Goal: Task Accomplishment & Management: Manage account settings

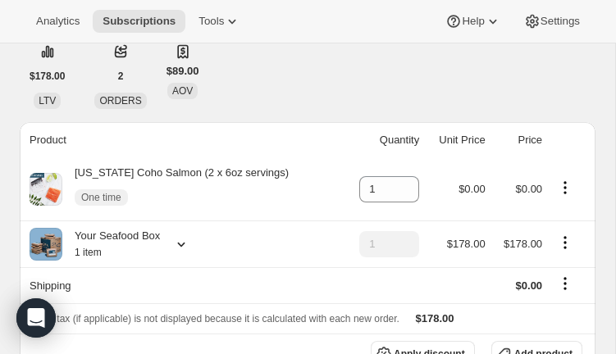
scroll to position [175, 0]
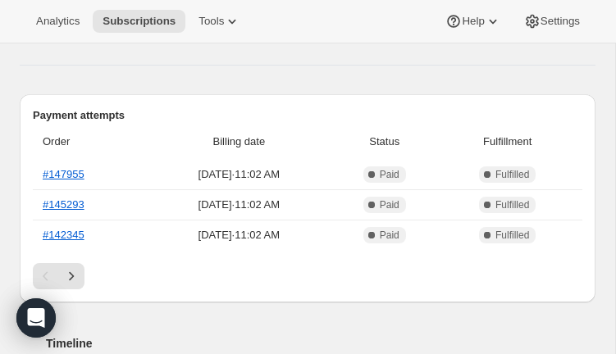
scroll to position [485, 0]
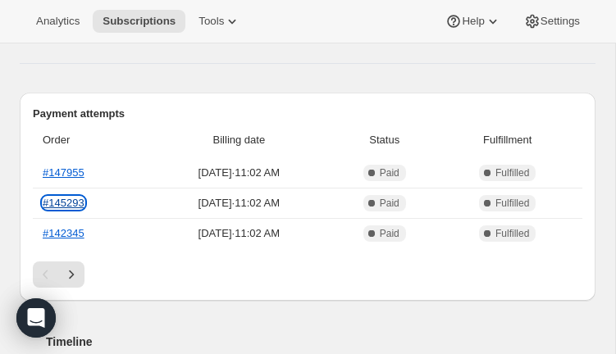
click at [74, 204] on link "#145293" at bounding box center [64, 203] width 42 height 12
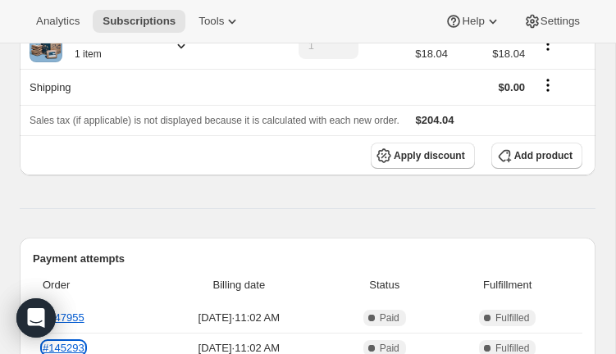
scroll to position [353, 0]
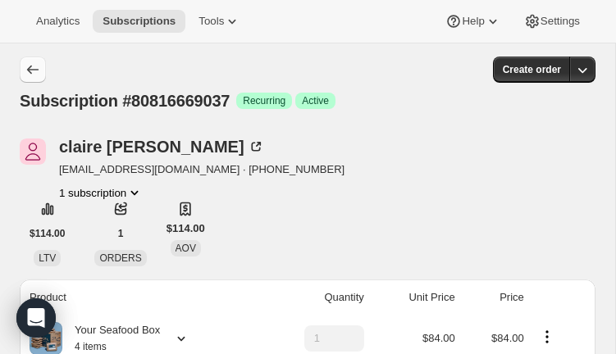
click at [25, 66] on icon "Subscriptions" at bounding box center [33, 69] width 16 height 16
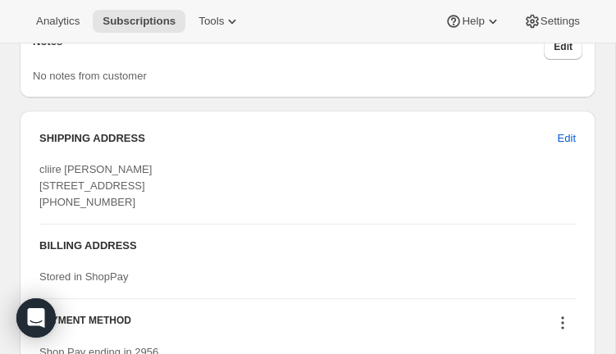
scroll to position [1458, 0]
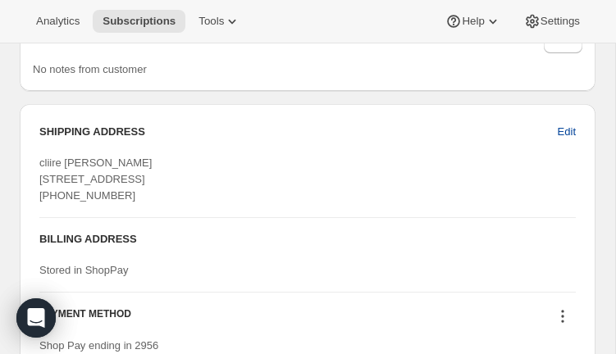
click at [572, 140] on span "Edit" at bounding box center [567, 132] width 18 height 16
select select "VA"
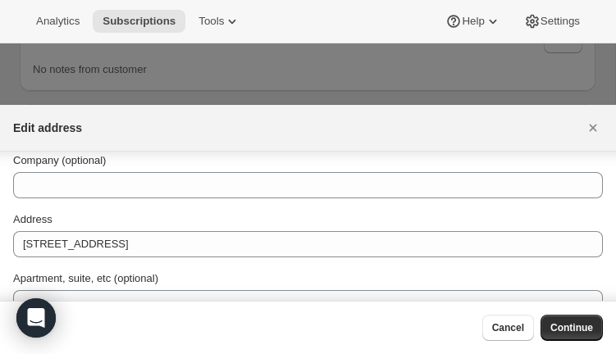
scroll to position [0, 0]
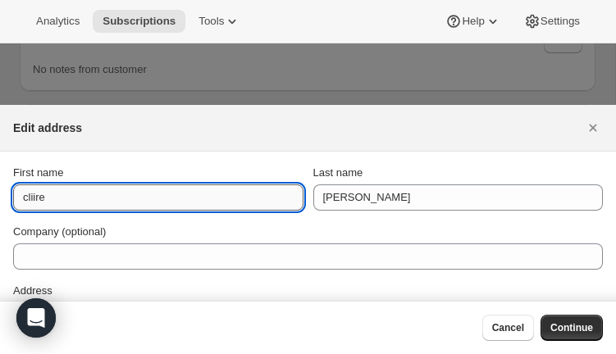
drag, startPoint x: 34, startPoint y: 199, endPoint x: 45, endPoint y: 203, distance: 11.2
click at [39, 201] on input "cliire" at bounding box center [158, 197] width 290 height 26
type input "claire"
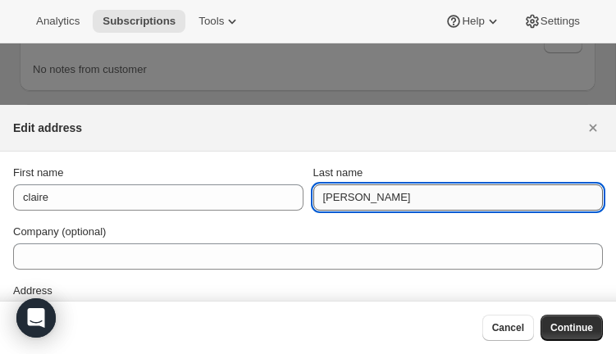
click at [313, 198] on input "[PERSON_NAME]" at bounding box center [458, 197] width 290 height 26
click at [379, 195] on input "Dubois" at bounding box center [458, 197] width 290 height 26
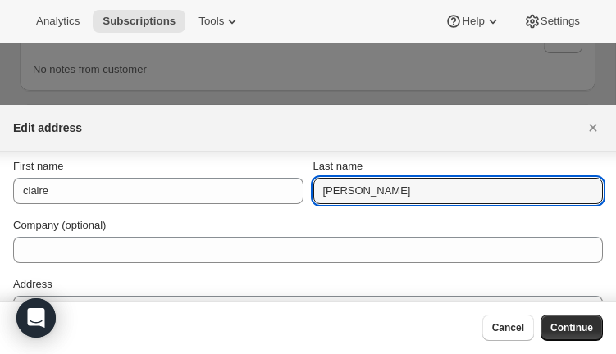
scroll to position [5, 0]
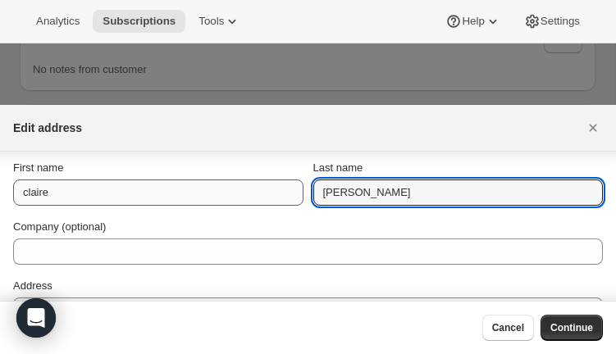
type input "Dubois"
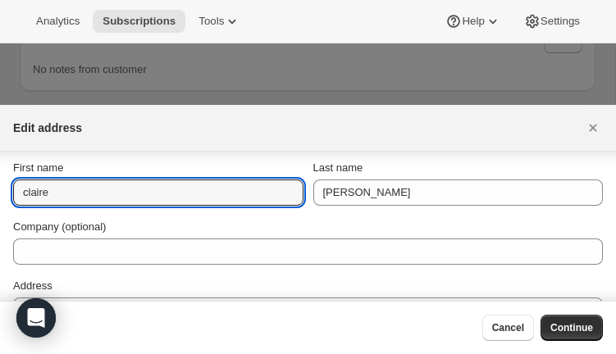
click at [12, 194] on section "First name claire Last name Dubois Company (optional) Address 3031 Federal Hill…" at bounding box center [308, 360] width 616 height 426
drag, startPoint x: 73, startPoint y: 194, endPoint x: 81, endPoint y: 193, distance: 8.2
click at [73, 194] on input "Claire" at bounding box center [158, 193] width 290 height 26
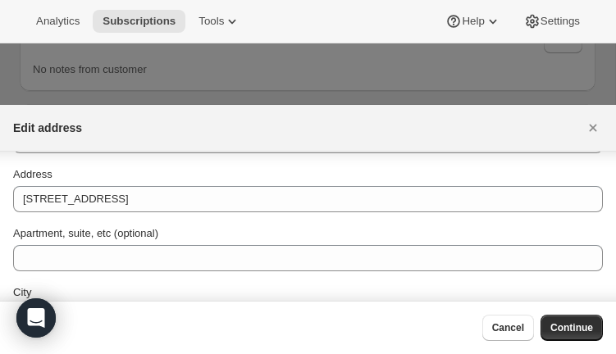
scroll to position [115, 0]
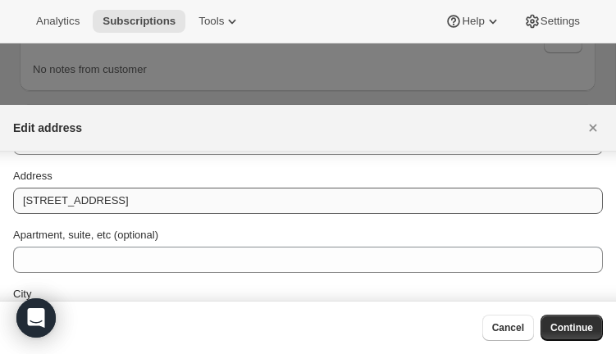
type input "Claire"
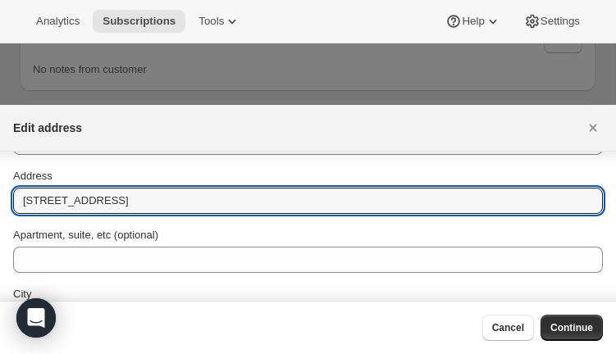
drag, startPoint x: 170, startPoint y: 203, endPoint x: 2, endPoint y: 198, distance: 168.2
click at [2, 198] on section "First name Claire Last name Dubois Company (optional) Address 3031 Federal Hill…" at bounding box center [308, 250] width 616 height 426
type input "1951 Sagewood Lane"
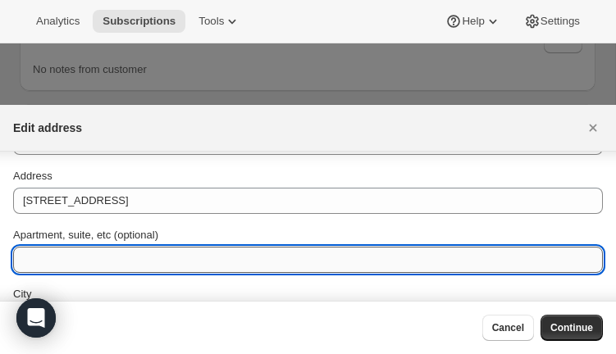
click at [55, 252] on input "Apartment, suite, etc (optional)" at bounding box center [308, 260] width 590 height 26
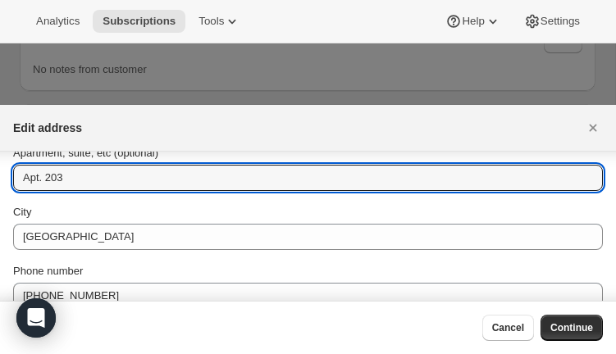
scroll to position [220, 0]
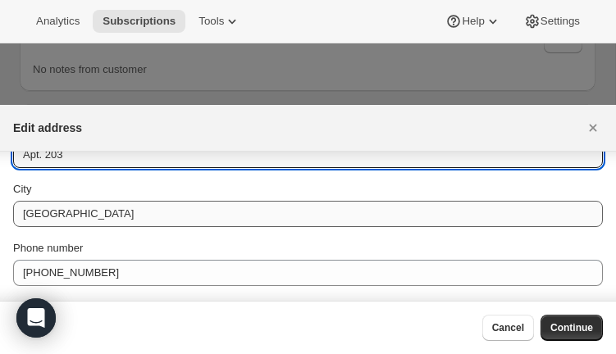
type input "Apt. 203"
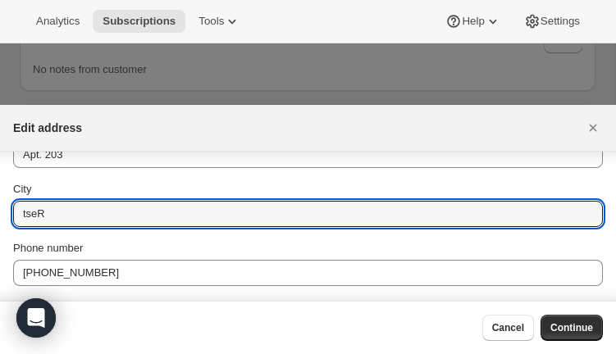
type input "otseR"
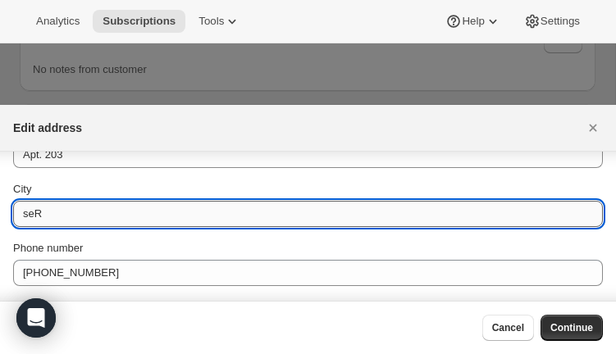
click at [41, 215] on input "seR" at bounding box center [308, 214] width 590 height 26
type input "s"
click at [27, 218] on input "reston" at bounding box center [308, 214] width 590 height 26
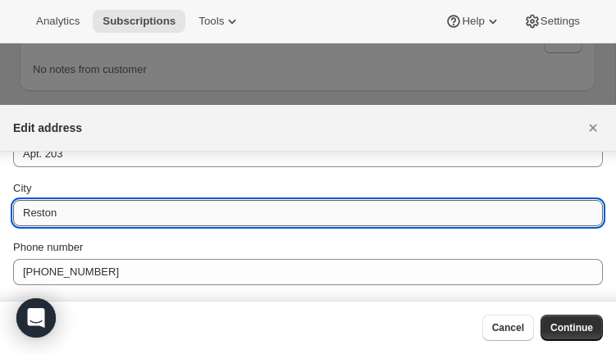
drag, startPoint x: 68, startPoint y: 219, endPoint x: 81, endPoint y: 223, distance: 13.7
click at [69, 219] on input "Reston" at bounding box center [308, 213] width 590 height 26
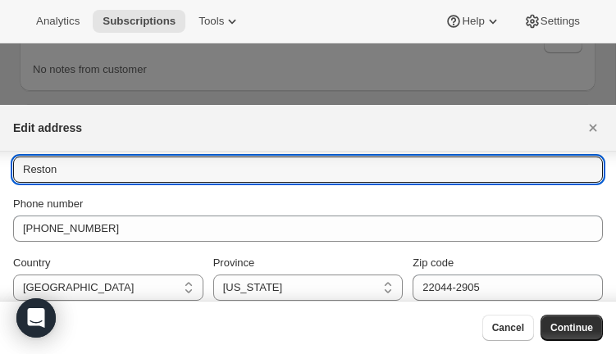
scroll to position [277, 0]
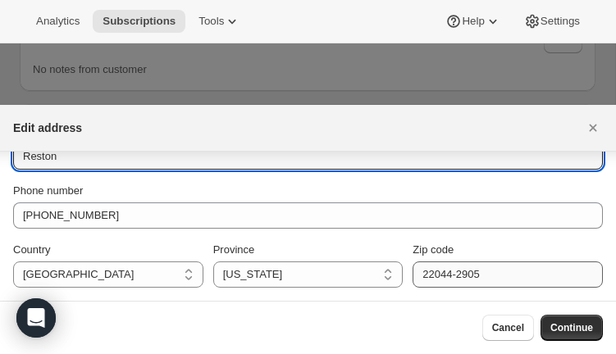
type input "Reston"
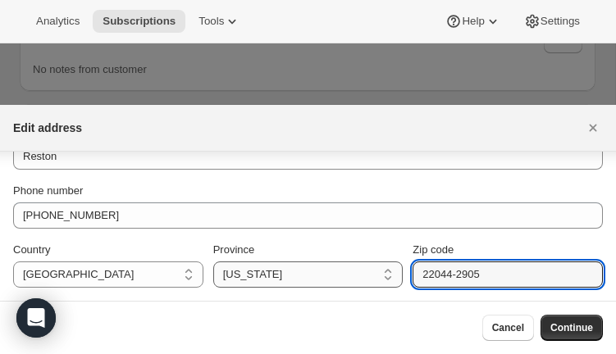
drag, startPoint x: 502, startPoint y: 273, endPoint x: 385, endPoint y: 271, distance: 117.3
click at [385, 271] on div "Country United States United States Province Alabama Arizona Arkansas Californi…" at bounding box center [308, 265] width 590 height 46
type input "20191"
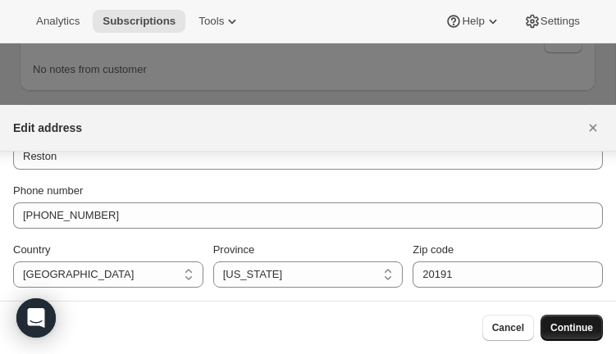
click at [591, 330] on span "Continue" at bounding box center [571, 327] width 43 height 13
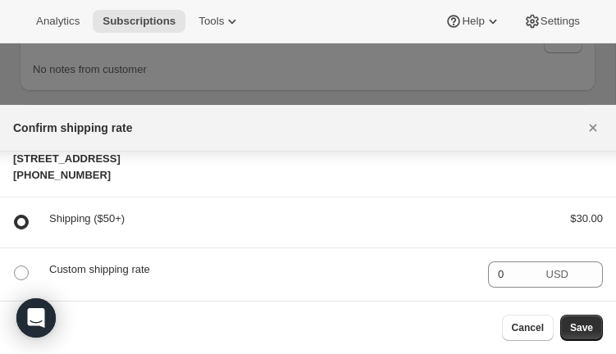
scroll to position [79, 0]
click at [584, 326] on span "Save" at bounding box center [581, 327] width 23 height 13
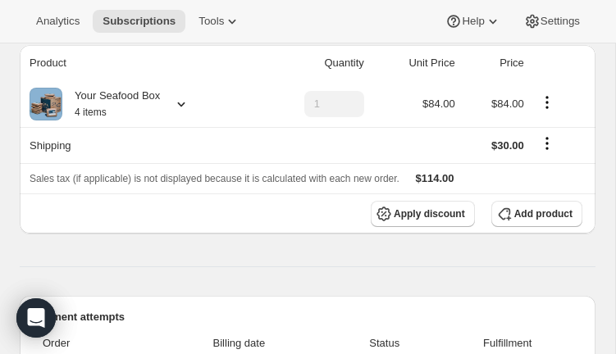
scroll to position [307, 0]
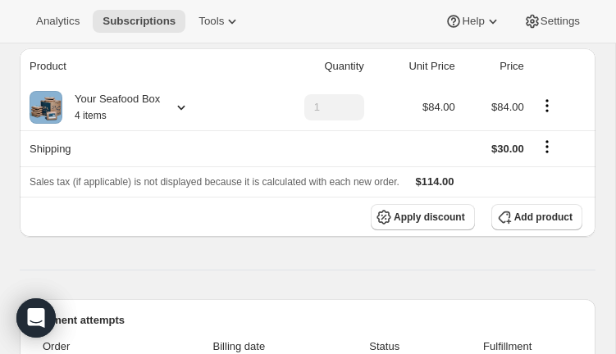
click at [180, 104] on icon at bounding box center [181, 107] width 16 height 16
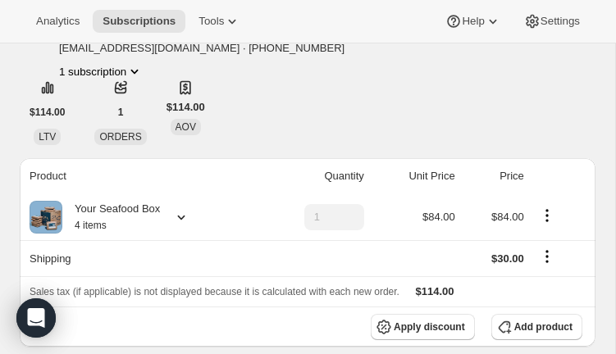
scroll to position [193, 0]
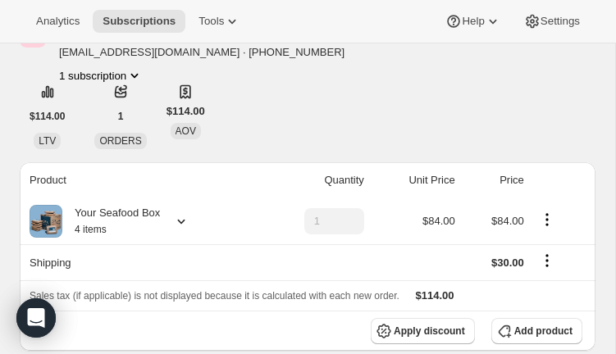
click at [184, 215] on icon at bounding box center [181, 221] width 16 height 16
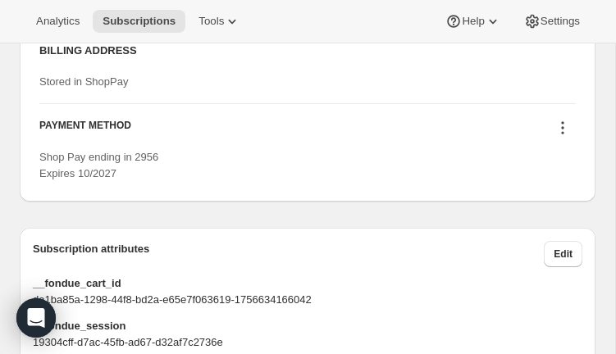
scroll to position [1745, 0]
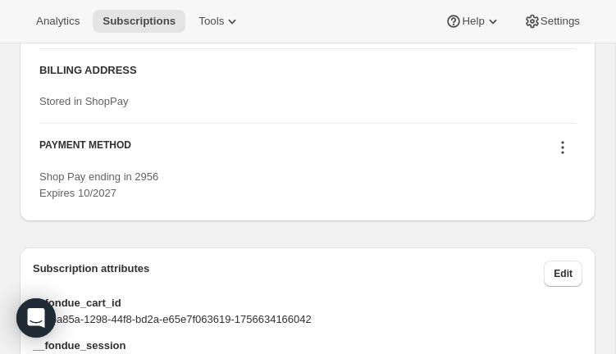
click at [558, 156] on icon at bounding box center [562, 147] width 16 height 16
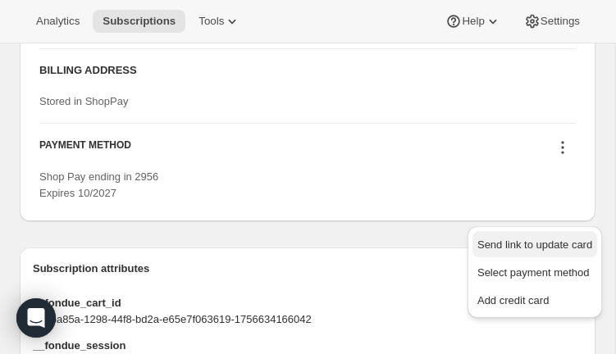
click at [549, 242] on span "Send link to update card" at bounding box center [534, 245] width 115 height 12
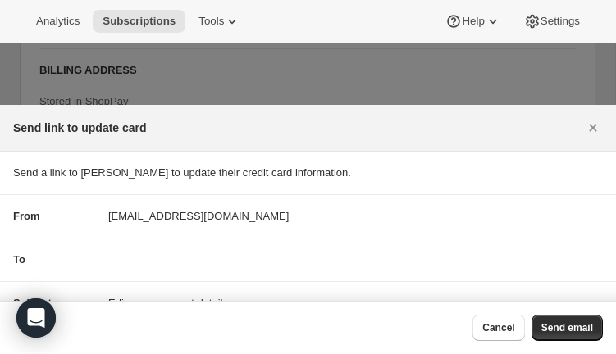
scroll to position [24, 0]
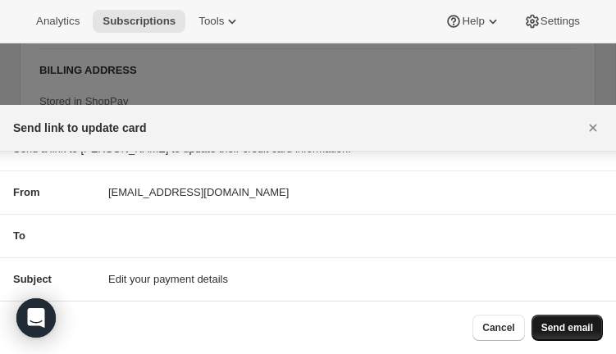
click at [586, 327] on span "Send email" at bounding box center [567, 327] width 52 height 13
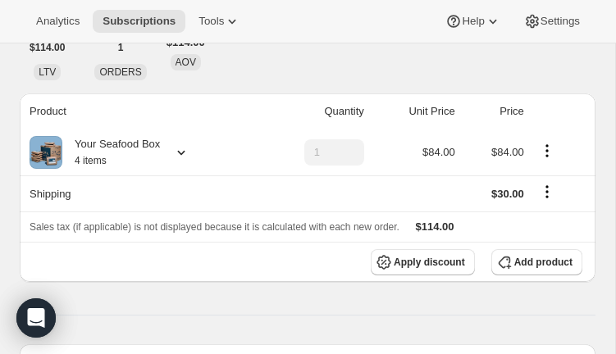
scroll to position [321, 0]
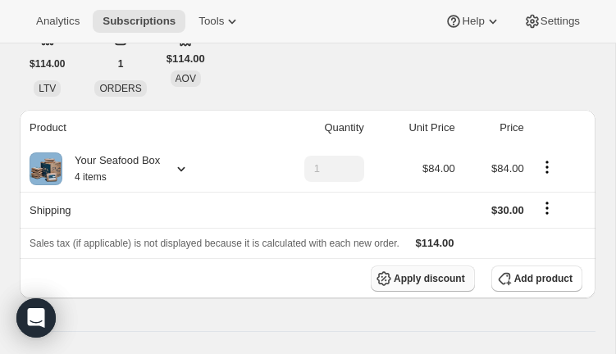
click at [419, 285] on button "Apply discount" at bounding box center [423, 279] width 104 height 26
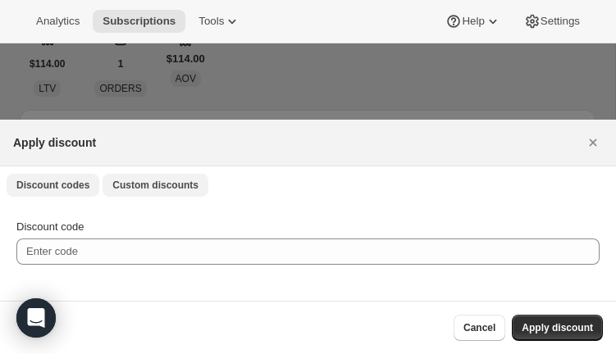
click at [160, 183] on span "Custom discounts" at bounding box center [155, 185] width 86 height 13
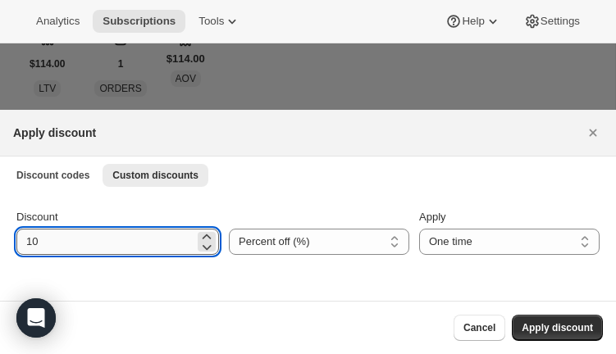
click at [90, 248] on input "10" at bounding box center [105, 242] width 178 height 26
type input "1"
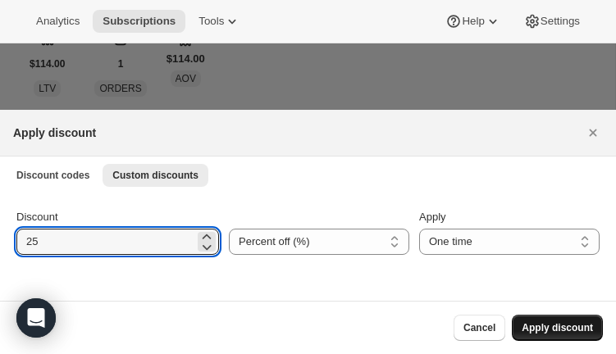
type input "25"
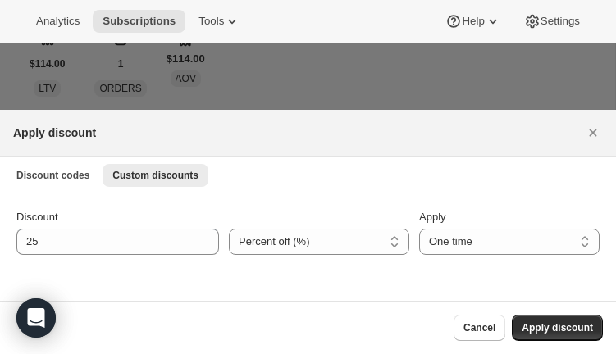
click at [571, 330] on span "Apply discount" at bounding box center [556, 327] width 71 height 13
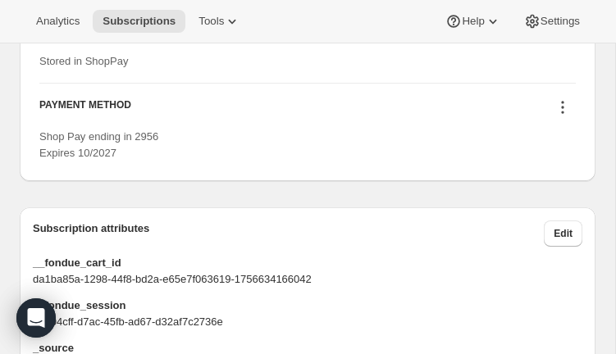
scroll to position [1783, 0]
